Goal: Find contact information: Find contact information

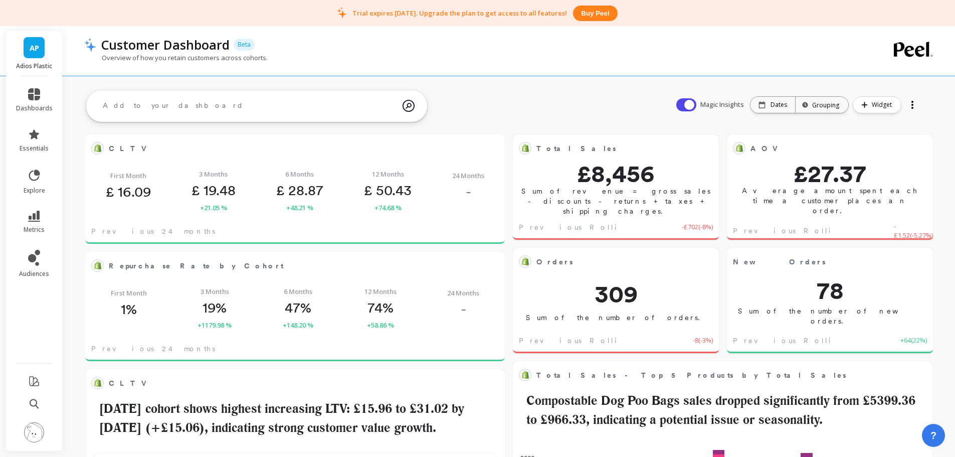
click at [36, 436] on img at bounding box center [34, 432] width 20 height 20
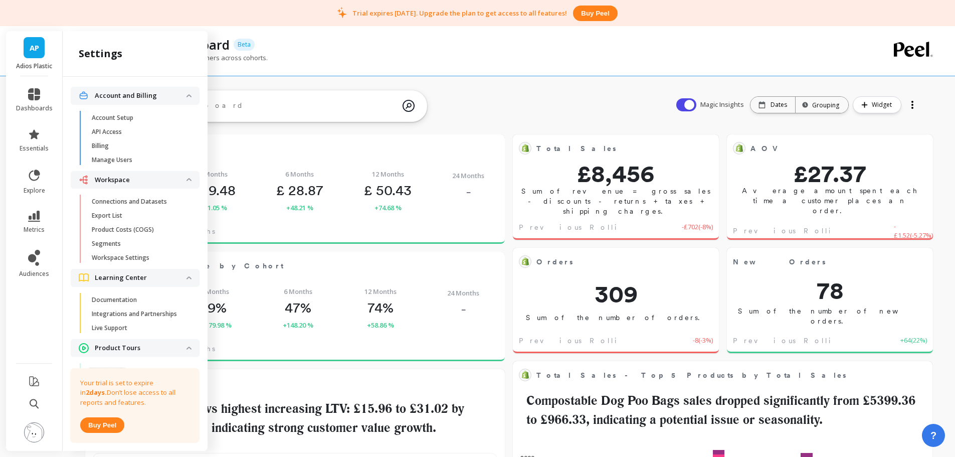
click at [127, 142] on span "Billing" at bounding box center [140, 146] width 96 height 8
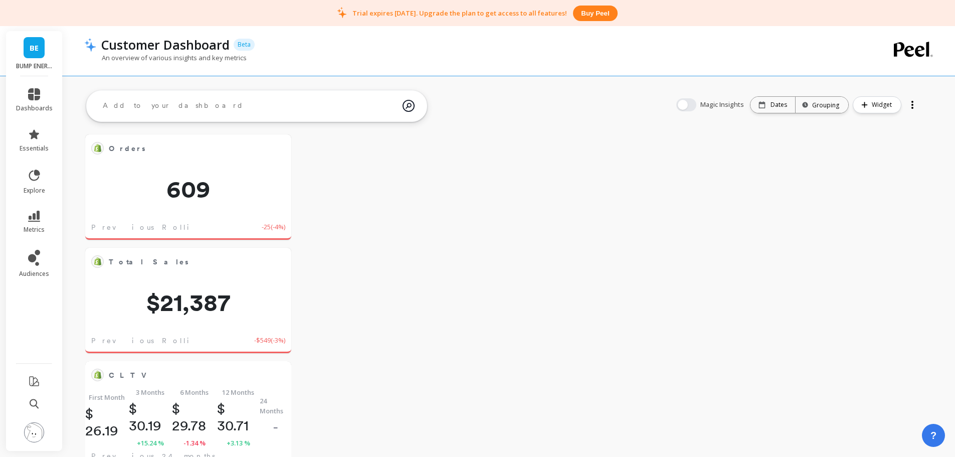
scroll to position [268, 170]
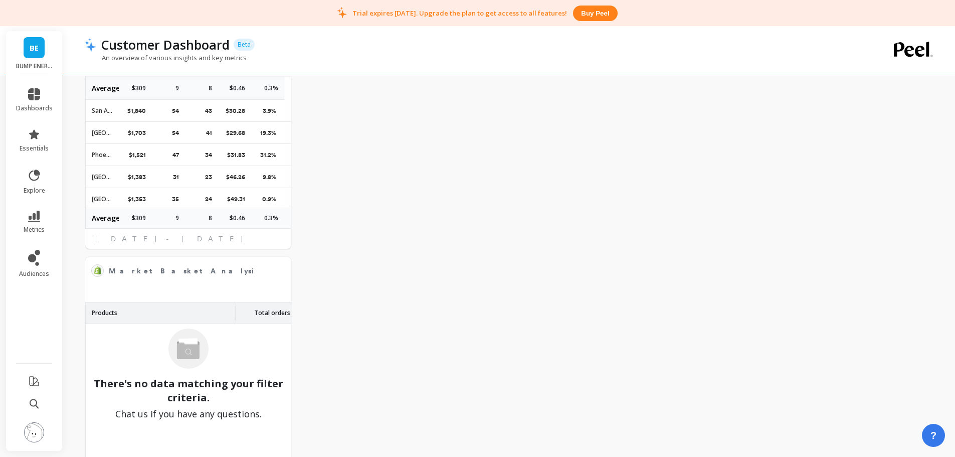
scroll to position [3266, 0]
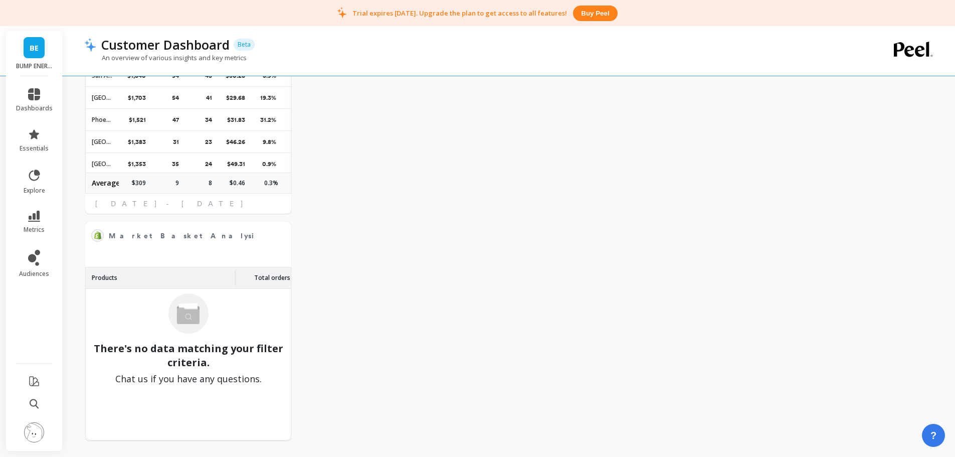
drag, startPoint x: 459, startPoint y: 274, endPoint x: 450, endPoint y: 345, distance: 70.9
click at [27, 424] on img at bounding box center [34, 432] width 20 height 20
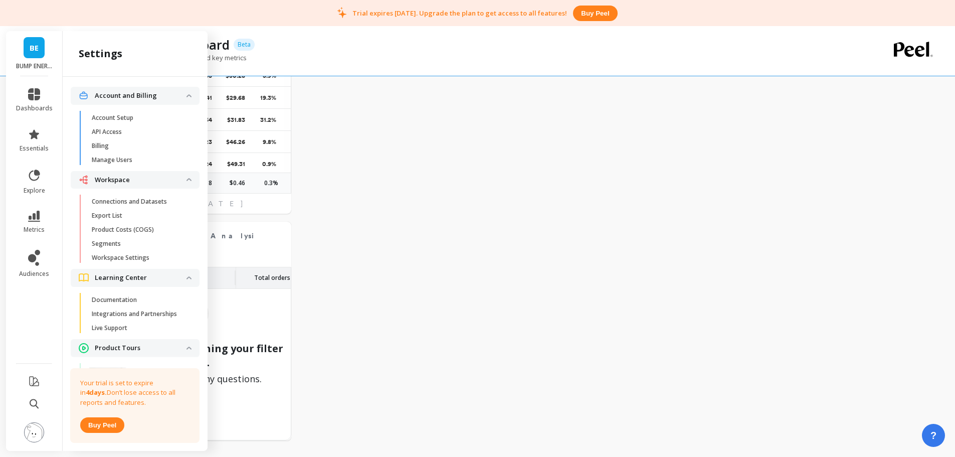
click at [112, 150] on link "Billing" at bounding box center [143, 146] width 113 height 14
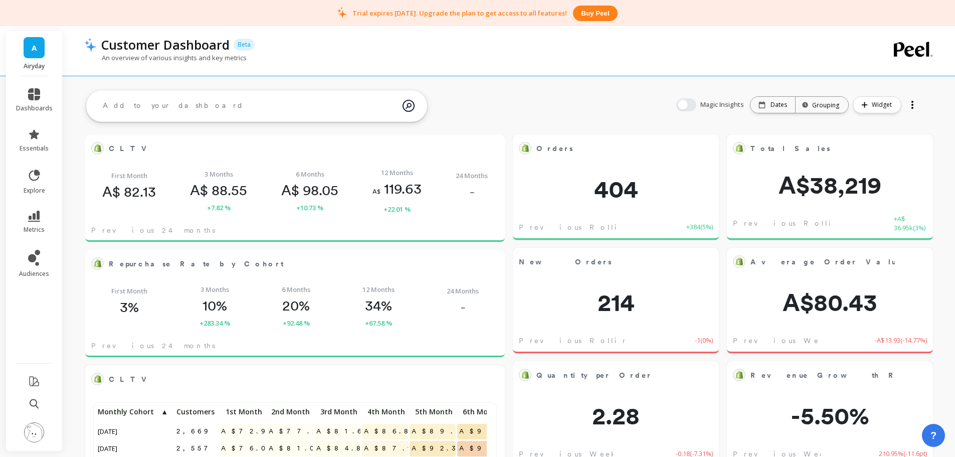
scroll to position [268, 384]
click at [31, 220] on icon at bounding box center [34, 216] width 12 height 11
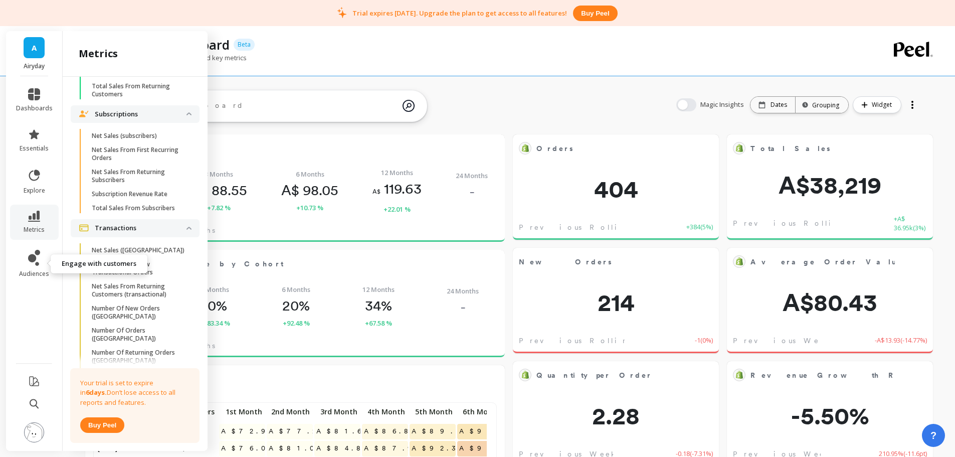
click at [31, 262] on icon at bounding box center [34, 258] width 12 height 16
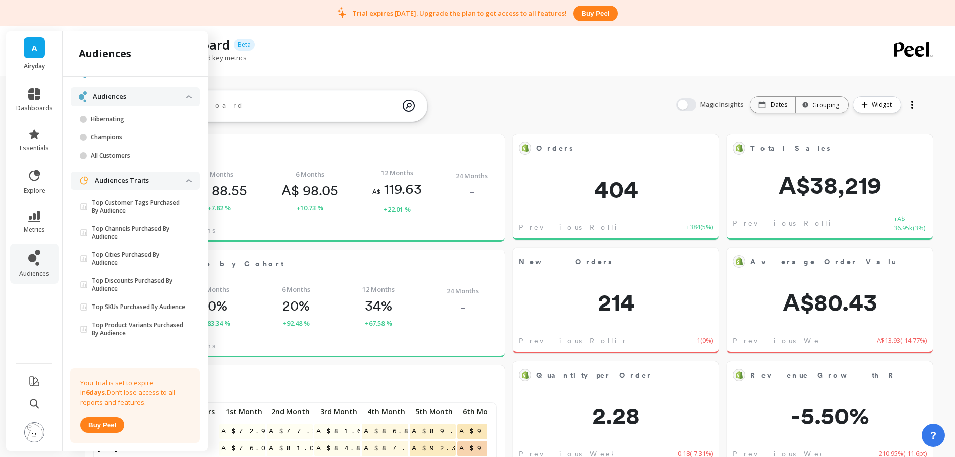
scroll to position [0, 0]
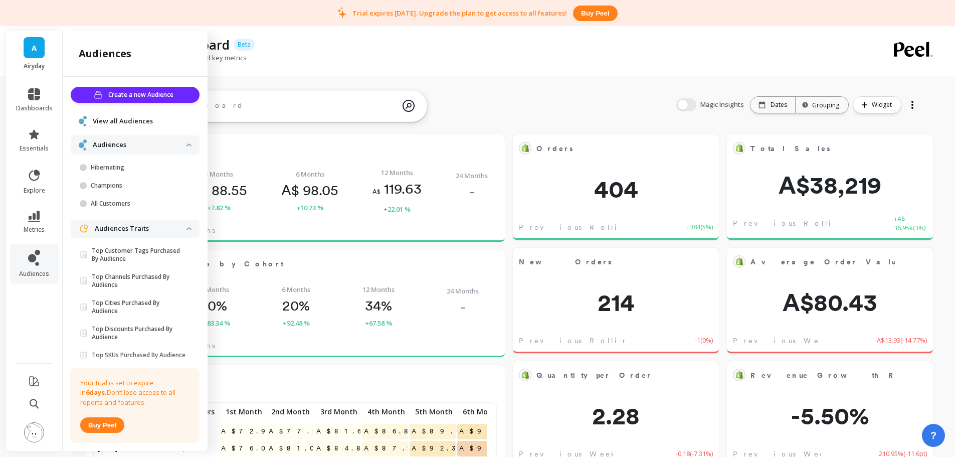
click at [131, 164] on p "Hibernating" at bounding box center [139, 168] width 96 height 8
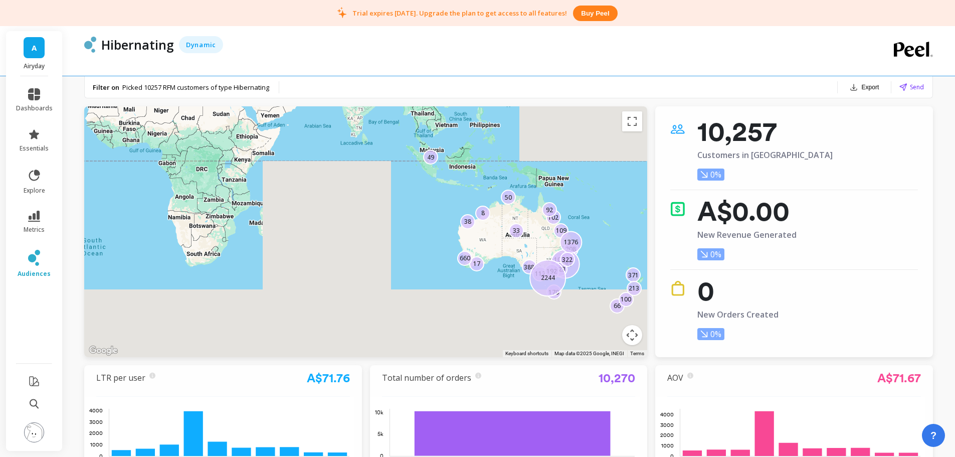
click at [28, 432] on img at bounding box center [34, 432] width 20 height 20
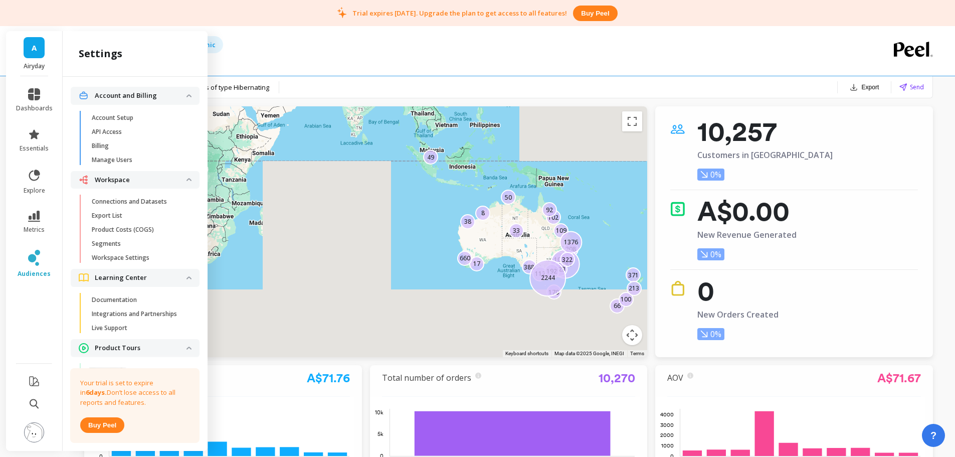
click at [124, 149] on span "Billing" at bounding box center [140, 146] width 96 height 8
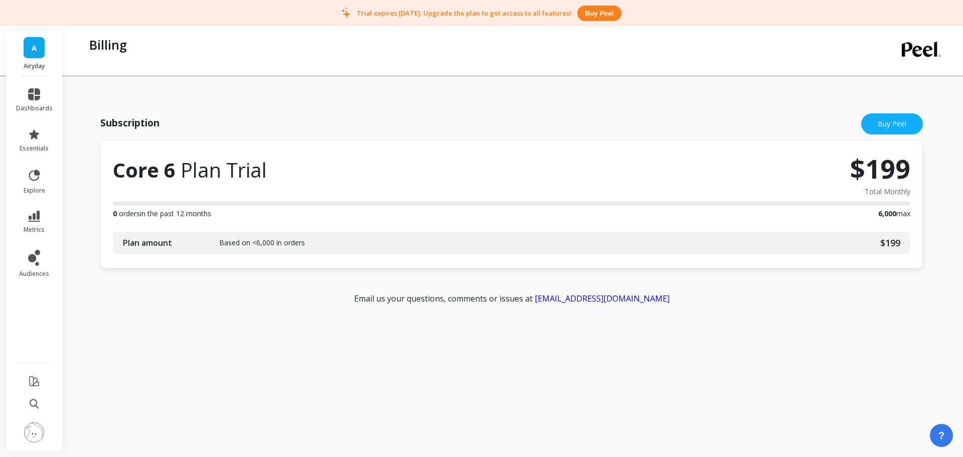
click at [35, 432] on img at bounding box center [34, 432] width 20 height 20
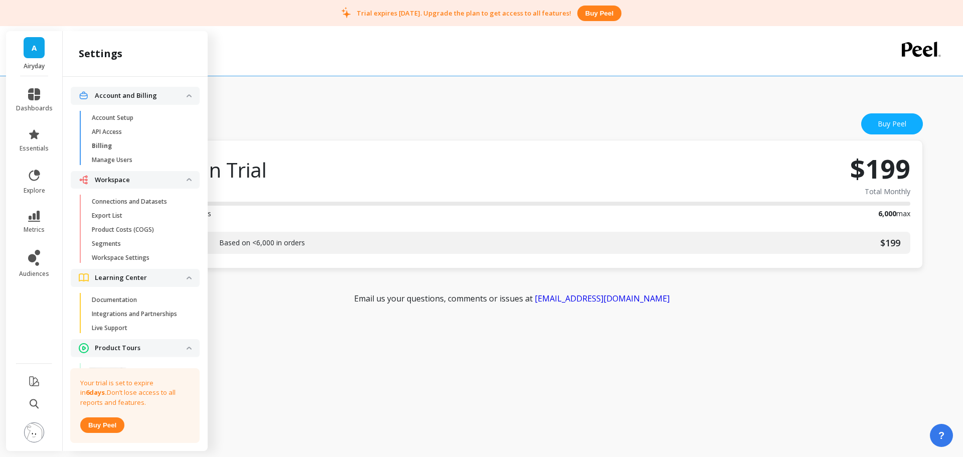
click at [143, 164] on span "Manage Users" at bounding box center [140, 160] width 96 height 8
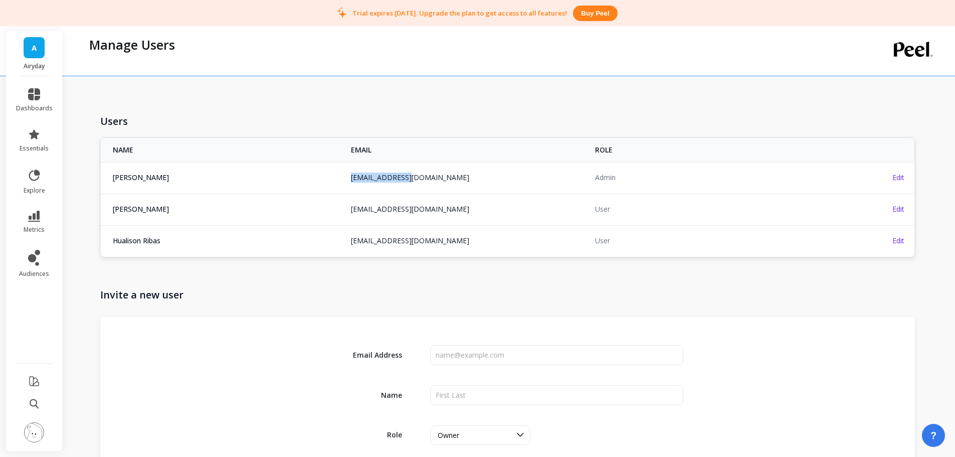
copy link "jaki@airyday.co"
drag, startPoint x: 428, startPoint y: 171, endPoint x: 347, endPoint y: 181, distance: 81.9
click at [347, 181] on td "jaki@airyday.co" at bounding box center [467, 177] width 244 height 31
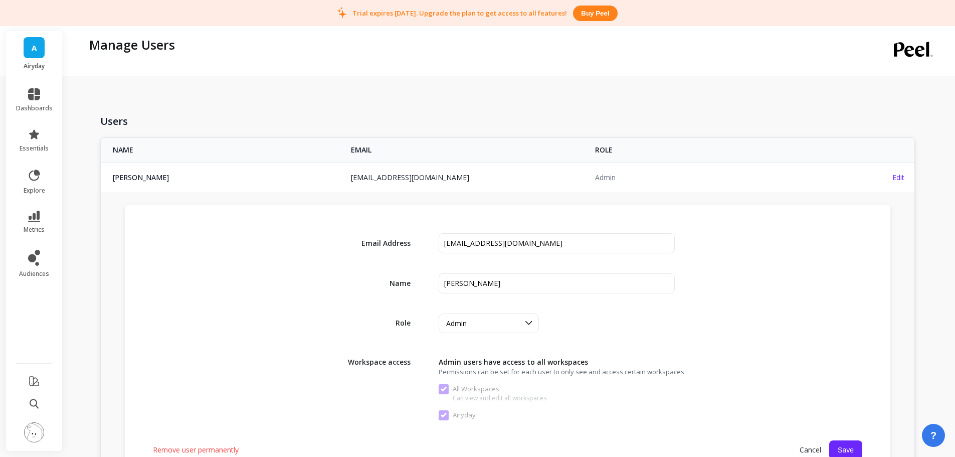
click at [419, 113] on div "Users" at bounding box center [507, 122] width 815 height 28
drag, startPoint x: 510, startPoint y: 246, endPoint x: 412, endPoint y: 233, distance: 98.6
click at [408, 239] on div "Email Address" at bounding box center [508, 243] width 710 height 20
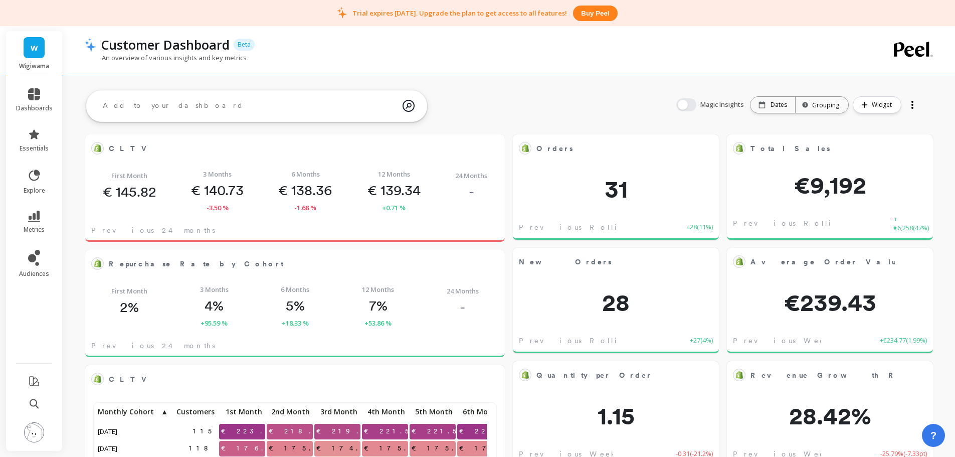
scroll to position [268, 384]
click at [34, 435] on img at bounding box center [34, 432] width 20 height 20
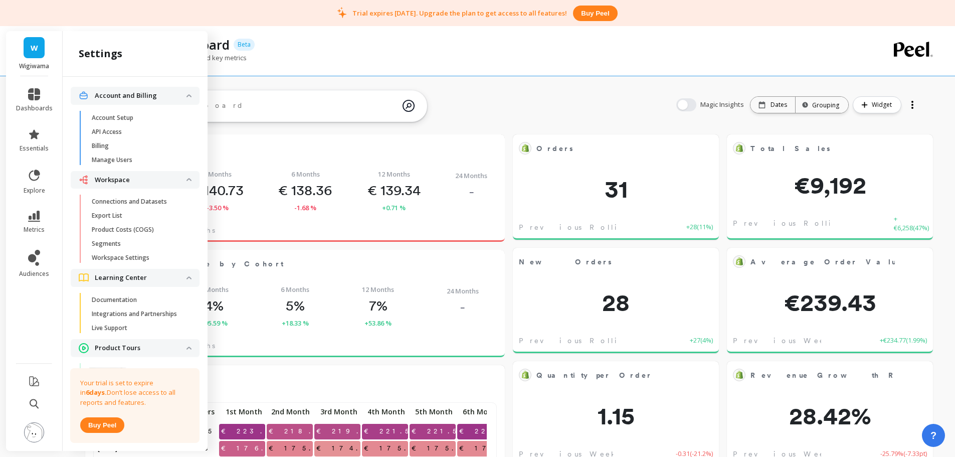
click at [136, 140] on link "Billing" at bounding box center [143, 146] width 113 height 14
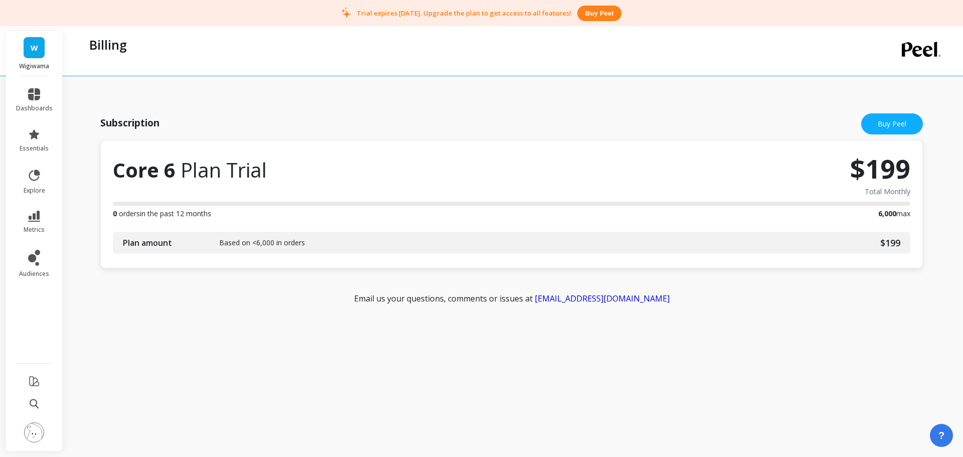
click at [41, 443] on button at bounding box center [34, 433] width 20 height 22
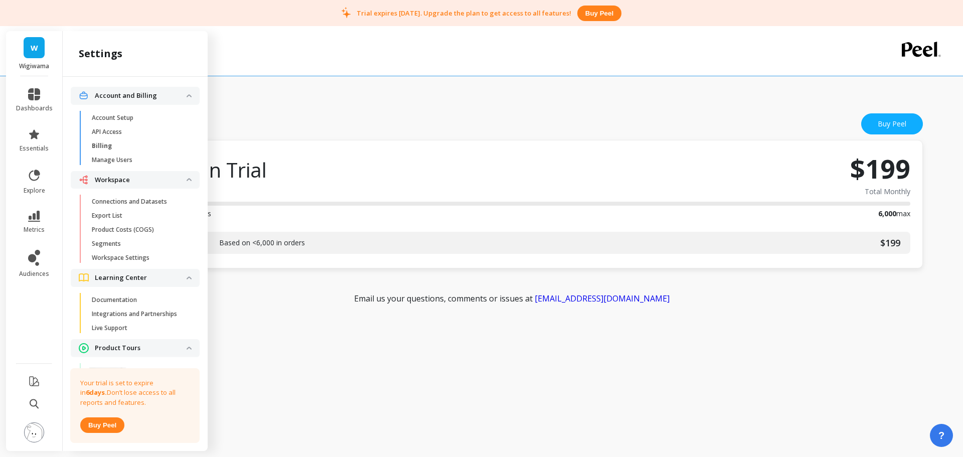
click at [112, 147] on span "Billing" at bounding box center [140, 146] width 96 height 8
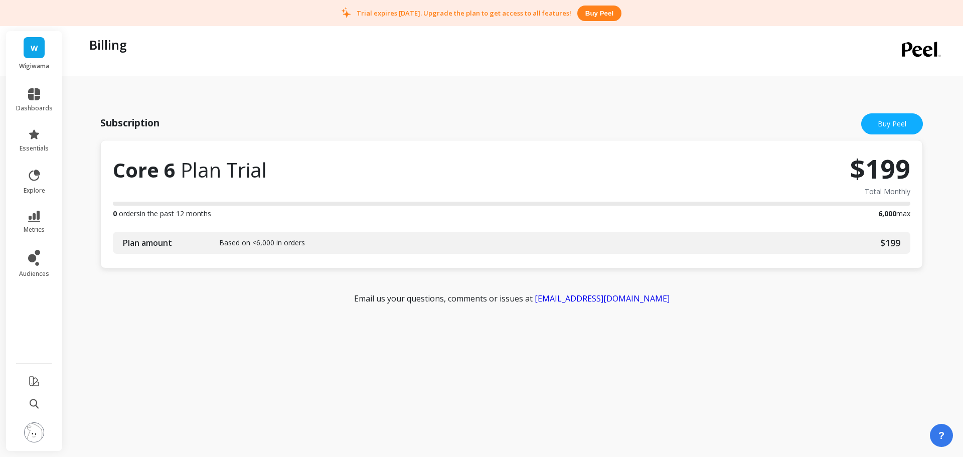
click at [33, 439] on img at bounding box center [34, 432] width 20 height 20
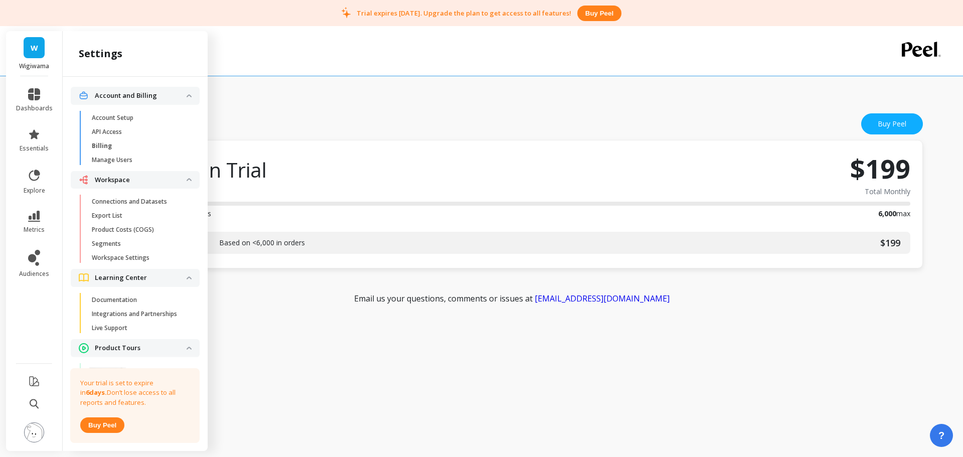
click at [125, 162] on p "Manage Users" at bounding box center [112, 160] width 41 height 8
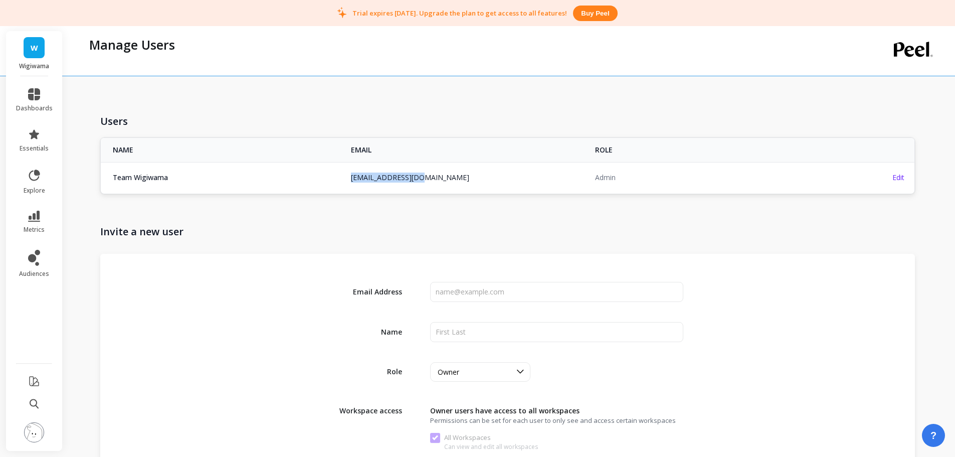
copy tr "hello@wigiwama.com hello@wigiwama.com"
drag, startPoint x: 432, startPoint y: 176, endPoint x: 347, endPoint y: 179, distance: 85.3
click at [347, 179] on td "hello@wigiwama.com" at bounding box center [467, 177] width 244 height 31
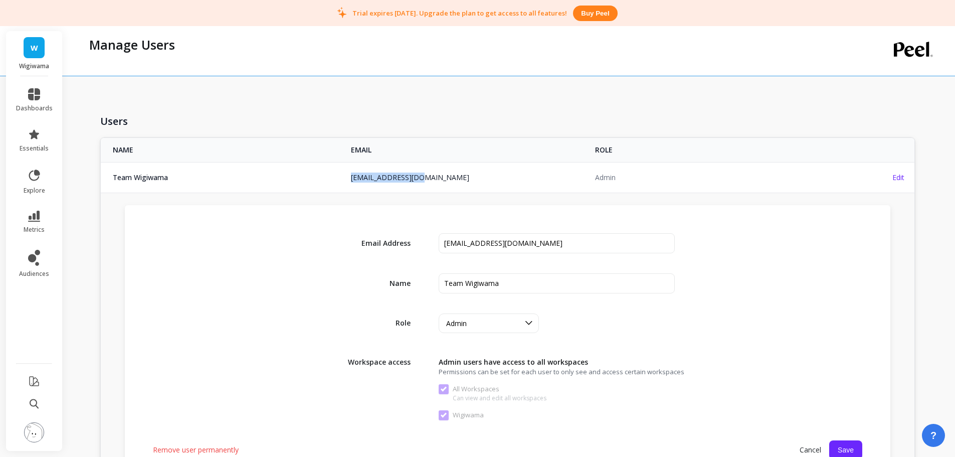
copy link "hello@wigiwama.com"
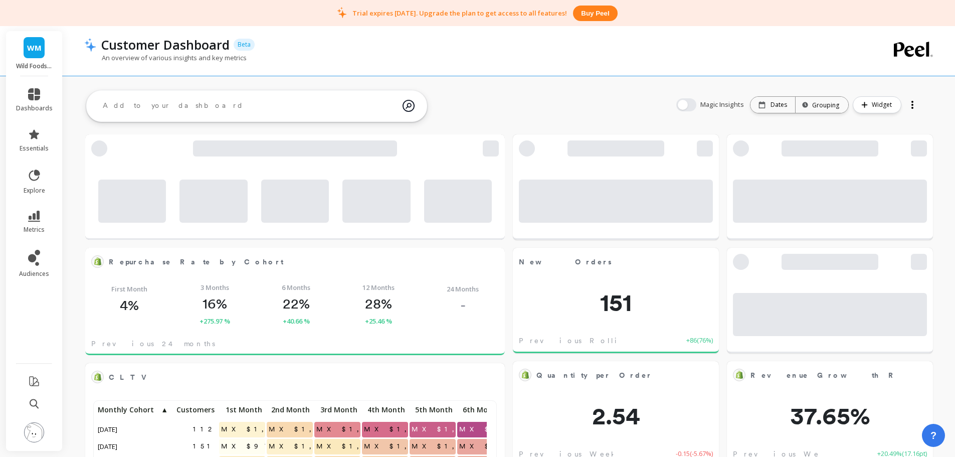
scroll to position [268, 384]
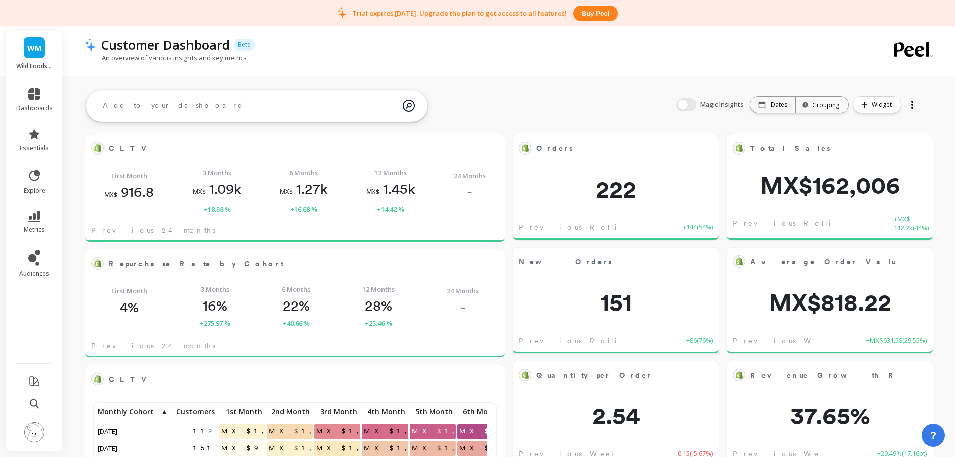
click at [35, 433] on img at bounding box center [34, 432] width 20 height 20
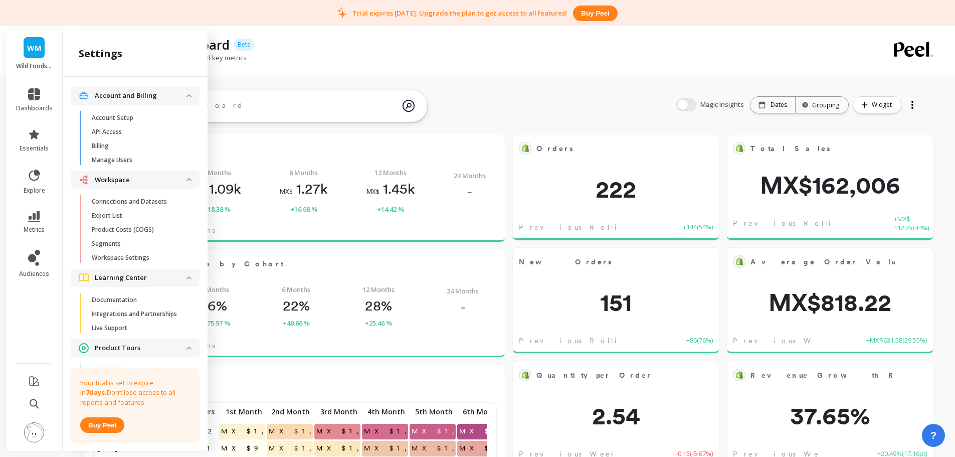
click at [136, 147] on span "Billing" at bounding box center [140, 146] width 96 height 8
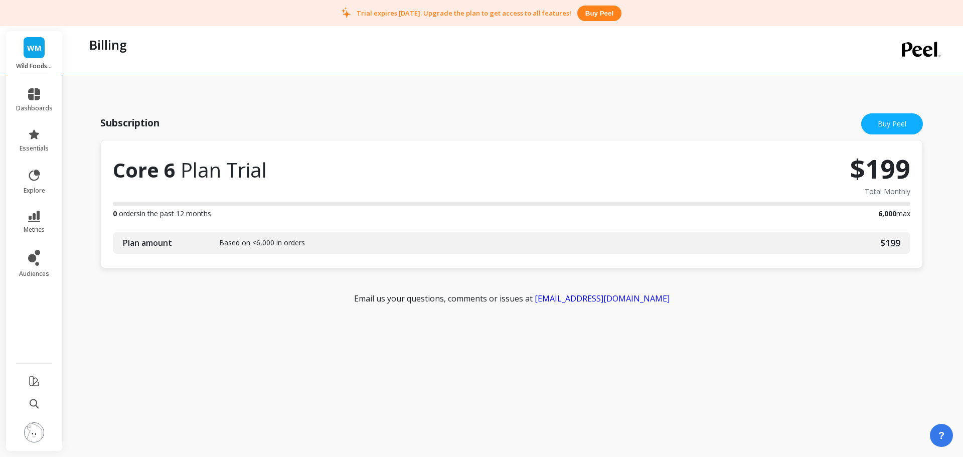
click at [42, 436] on img at bounding box center [34, 432] width 20 height 20
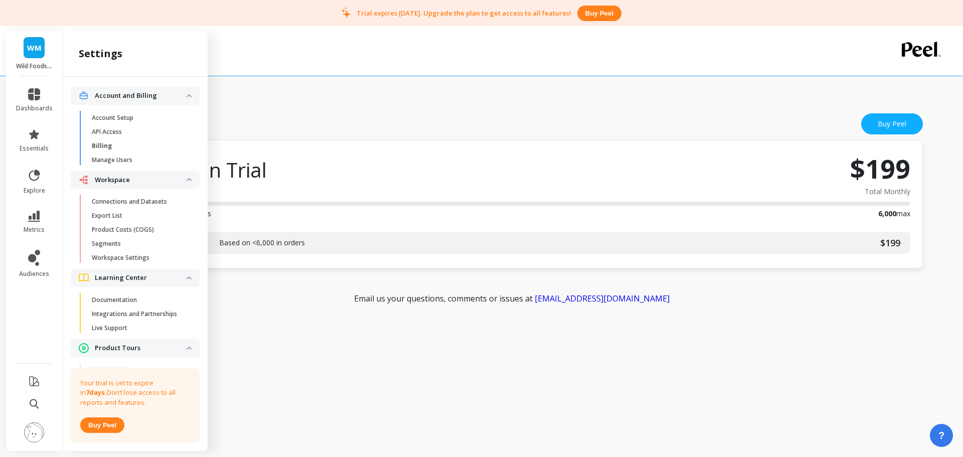
click at [136, 159] on span "Manage Users" at bounding box center [140, 160] width 96 height 8
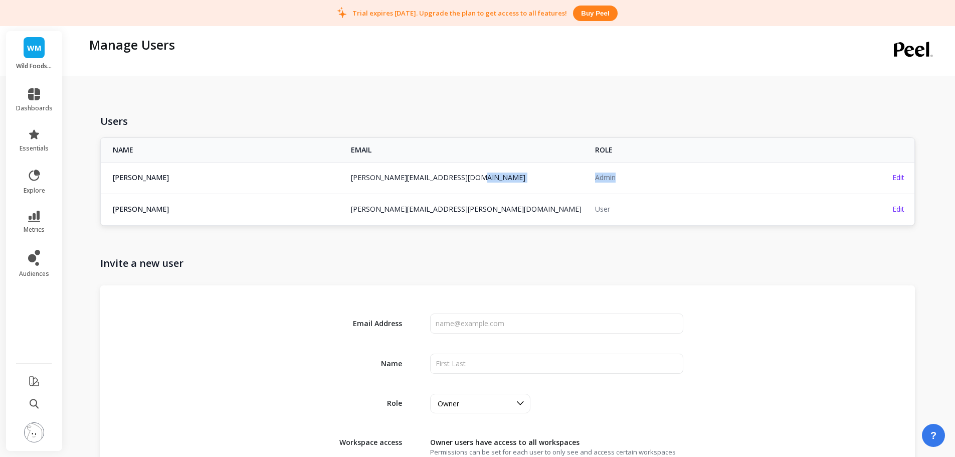
copy tr "Admin"
drag, startPoint x: 631, startPoint y: 178, endPoint x: 576, endPoint y: 178, distance: 55.2
click at [576, 178] on tr "[PERSON_NAME] [EMAIL_ADDRESS][DOMAIN_NAME] [DOMAIN_NAME][EMAIL_ADDRESS][DOMAIN_…" at bounding box center [508, 177] width 814 height 31
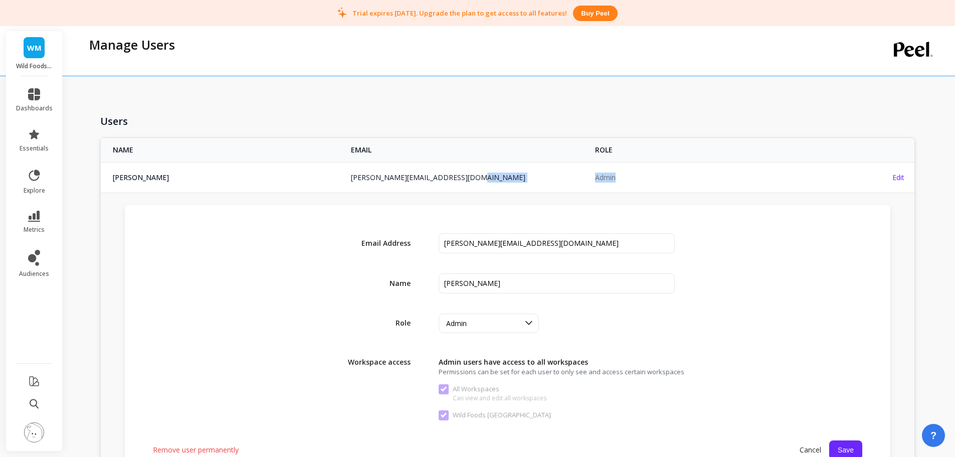
click at [392, 177] on link "[PERSON_NAME][EMAIL_ADDRESS][DOMAIN_NAME]" at bounding box center [438, 178] width 175 height 10
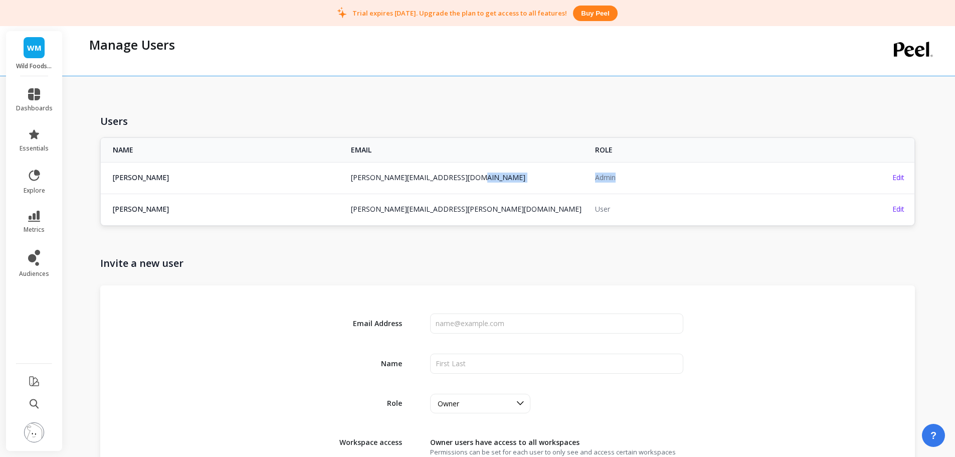
click at [392, 177] on link "[PERSON_NAME][EMAIL_ADDRESS][DOMAIN_NAME]" at bounding box center [438, 178] width 175 height 10
copy link "[PERSON_NAME][EMAIL_ADDRESS][DOMAIN_NAME]"
drag, startPoint x: 352, startPoint y: 178, endPoint x: 532, endPoint y: 169, distance: 179.8
click at [536, 177] on td "[PERSON_NAME][EMAIL_ADDRESS][DOMAIN_NAME]" at bounding box center [467, 177] width 244 height 31
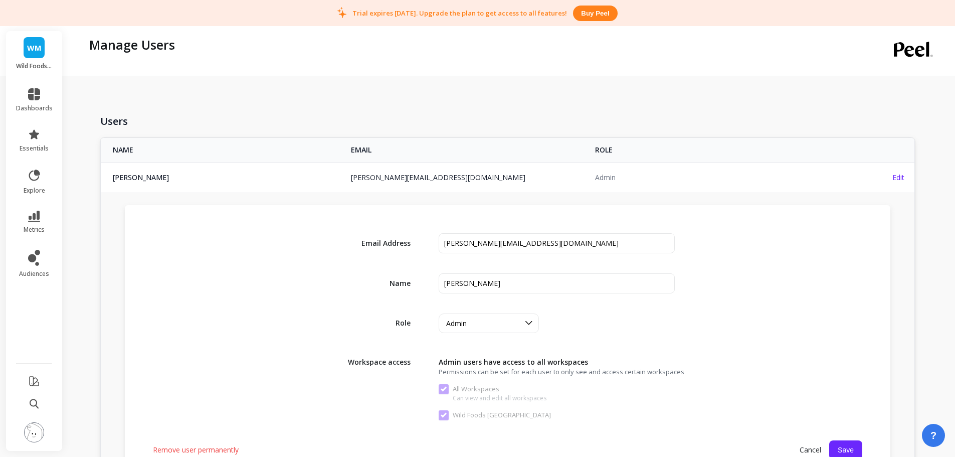
click at [44, 64] on p "Wild Foods [GEOGRAPHIC_DATA]" at bounding box center [34, 66] width 37 height 8
